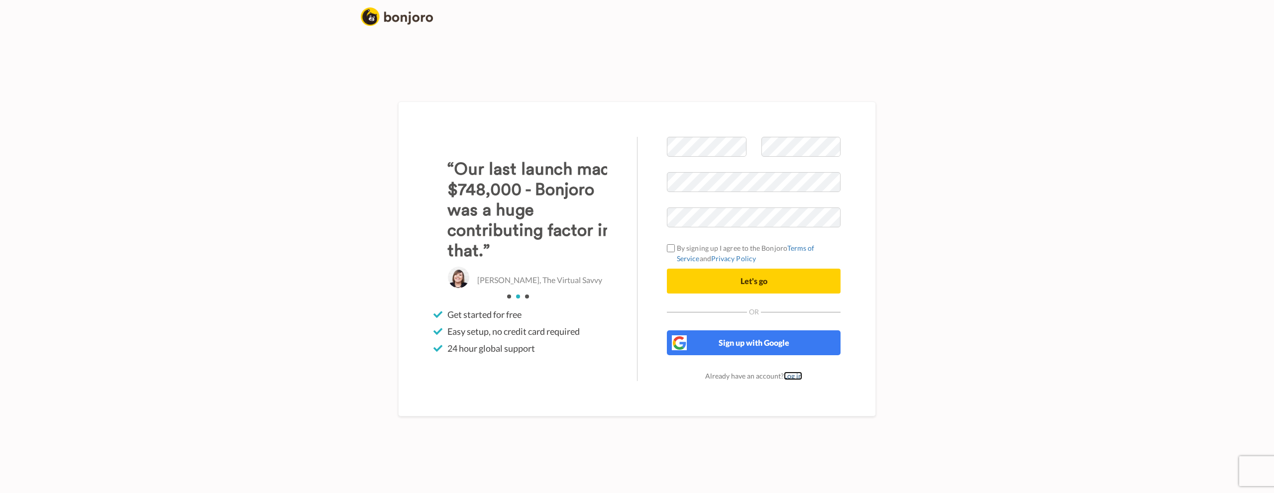
click at [794, 374] on link "Log in" at bounding box center [793, 376] width 18 height 8
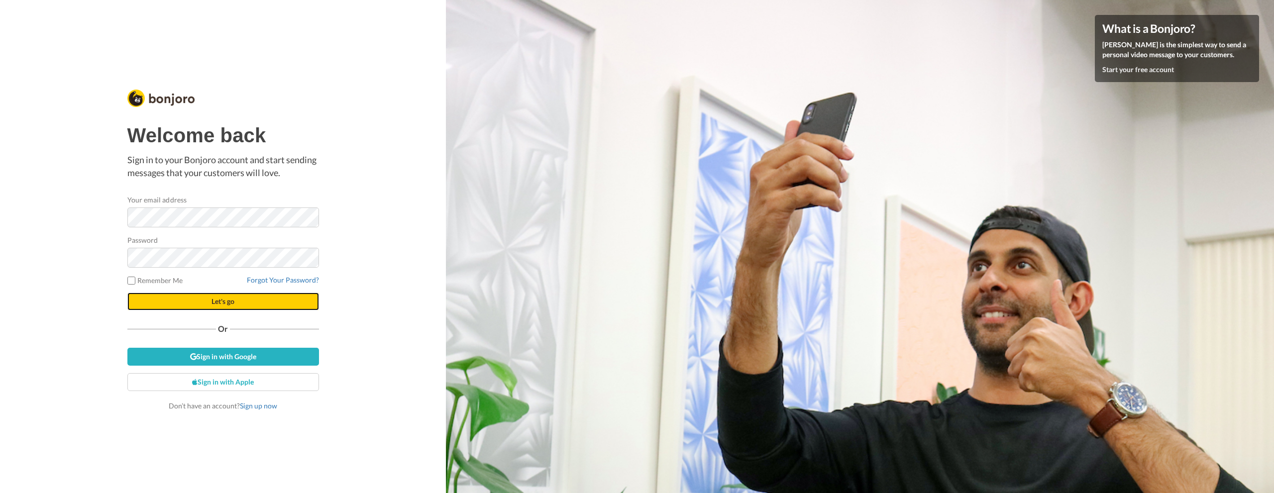
click at [228, 303] on span "Let's go" at bounding box center [223, 301] width 23 height 8
